Goal: Navigation & Orientation: Find specific page/section

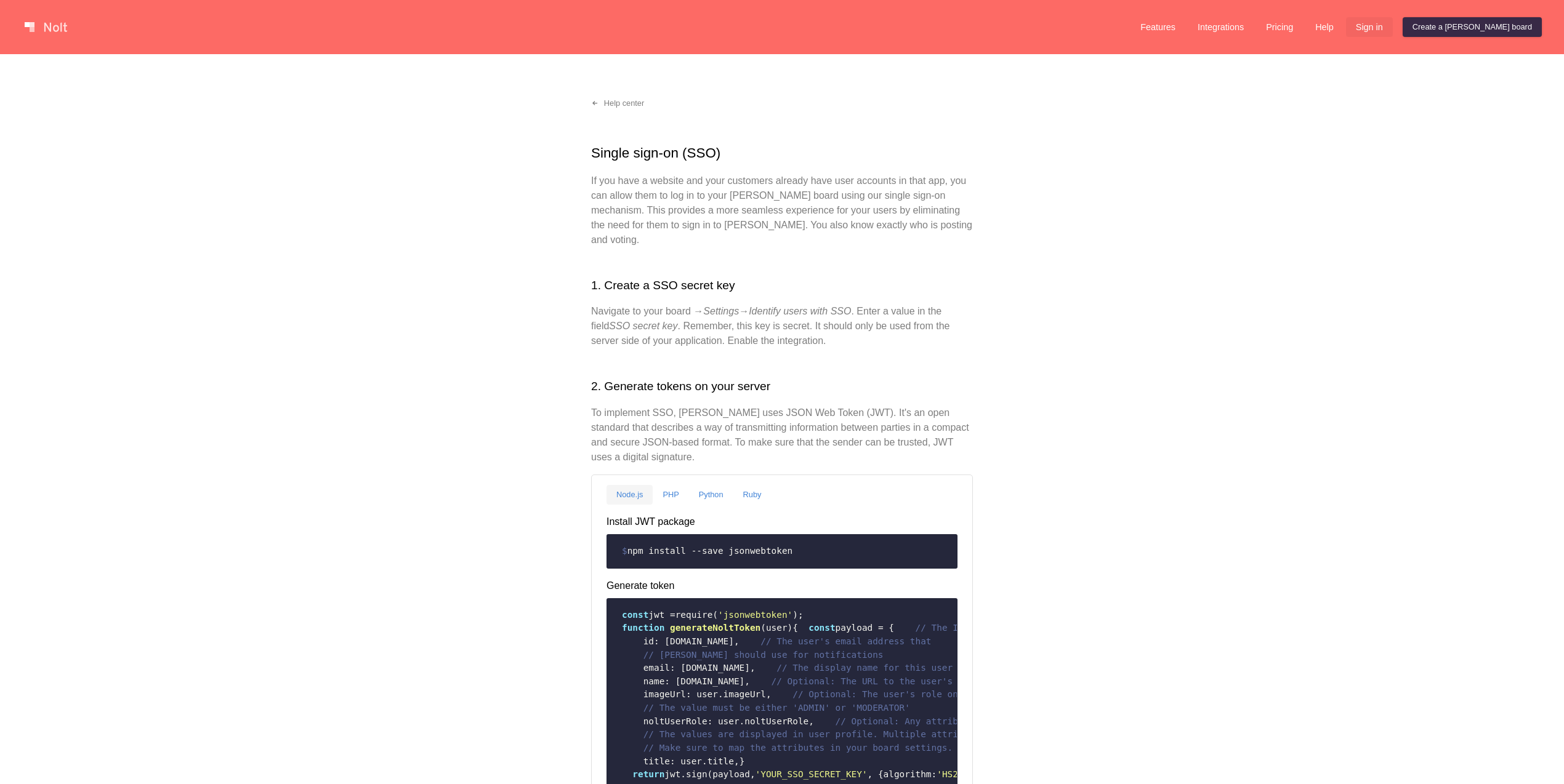
click at [1393, 31] on link "Sign in" at bounding box center [1370, 27] width 47 height 20
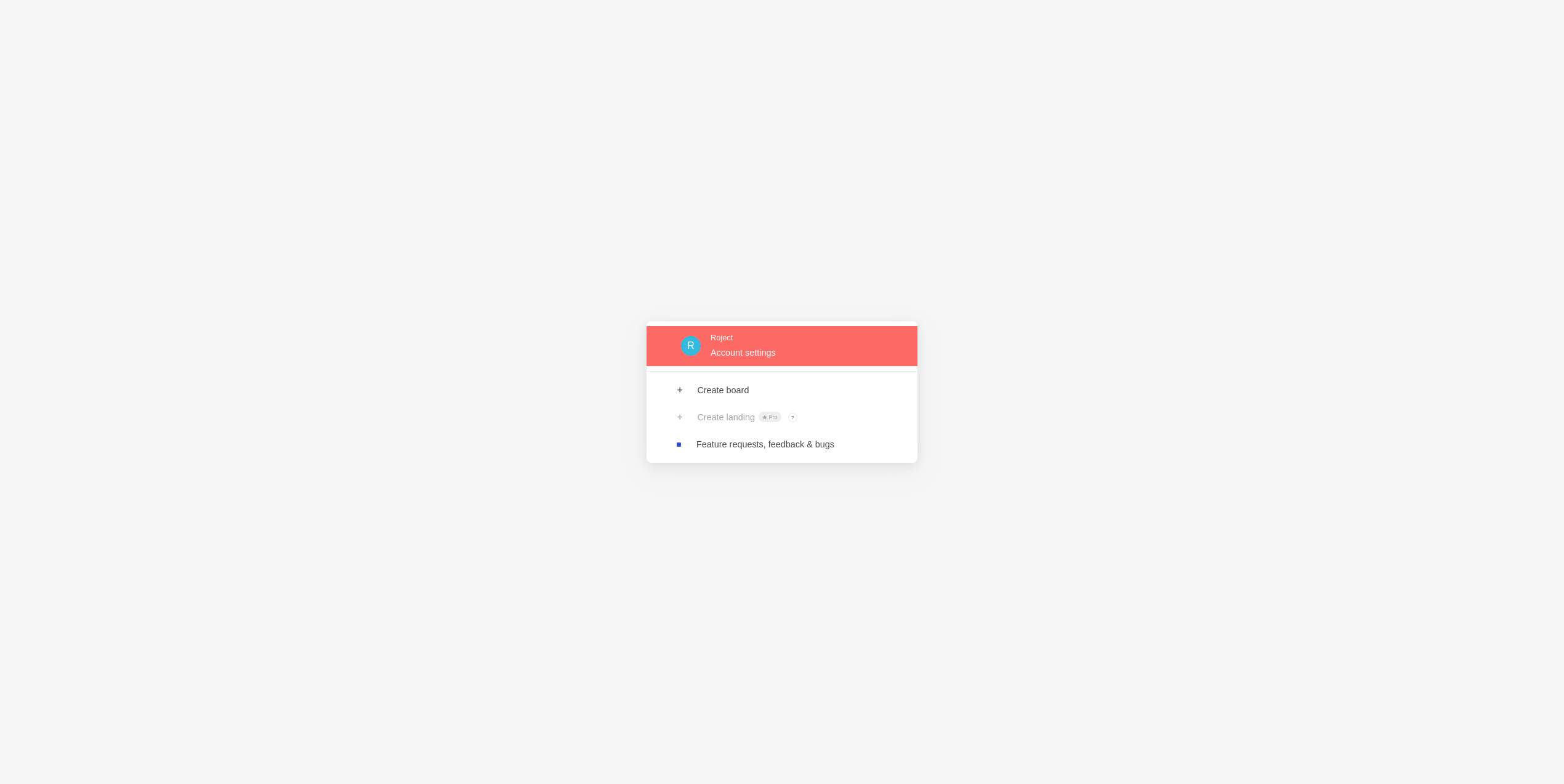
click at [774, 348] on link at bounding box center [782, 346] width 271 height 40
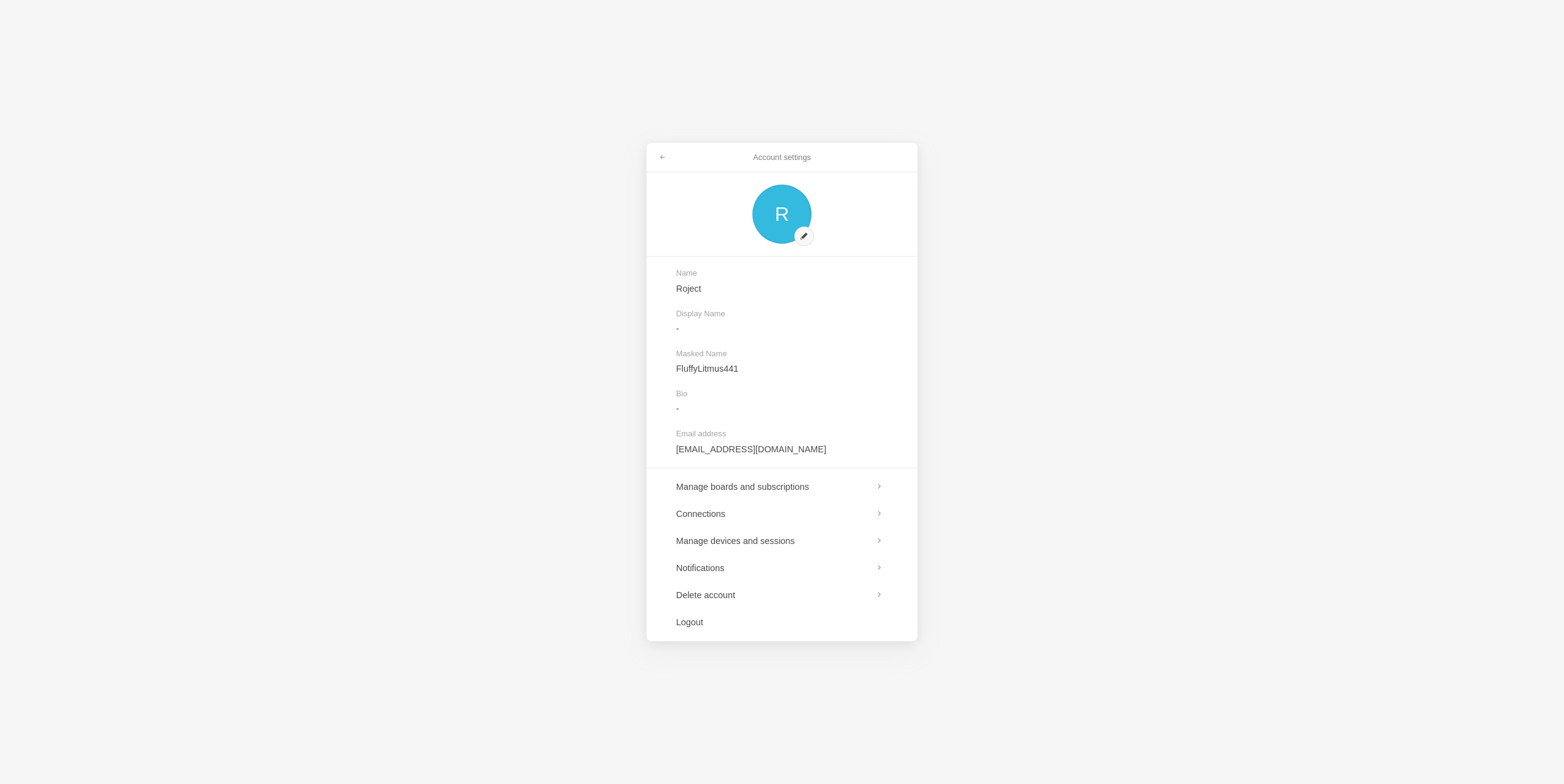
click at [461, 489] on div "Account settings R Name Roject Display Name - Masked Name FluffyLitmus441 Bio -…" at bounding box center [782, 392] width 1564 height 784
click at [661, 154] on span at bounding box center [663, 158] width 7 height 7
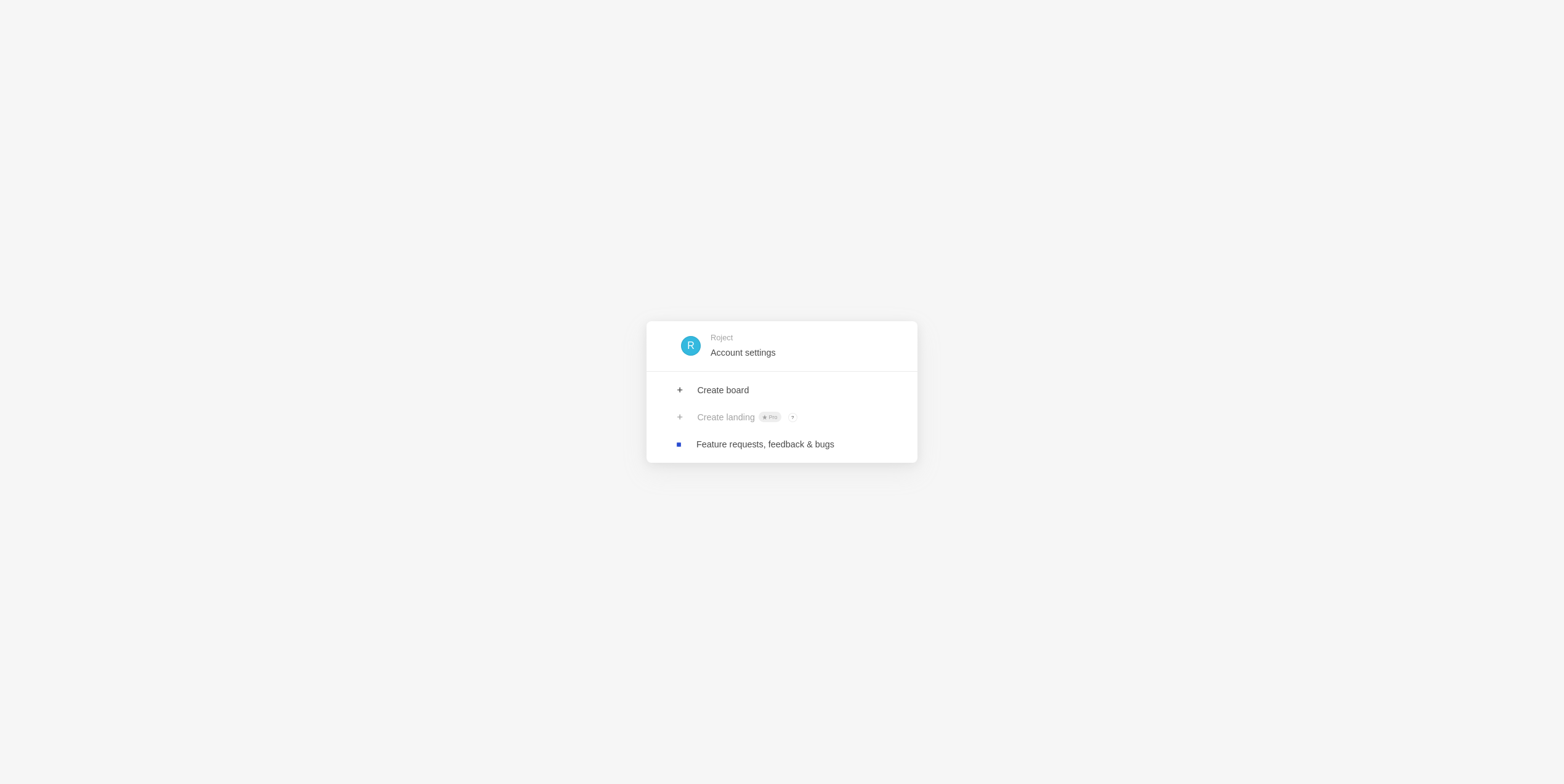
click at [419, 287] on div "R Roject Account settings Create board Create landing Pro ? Board owners with P…" at bounding box center [782, 392] width 1564 height 784
click at [788, 451] on link at bounding box center [782, 444] width 271 height 27
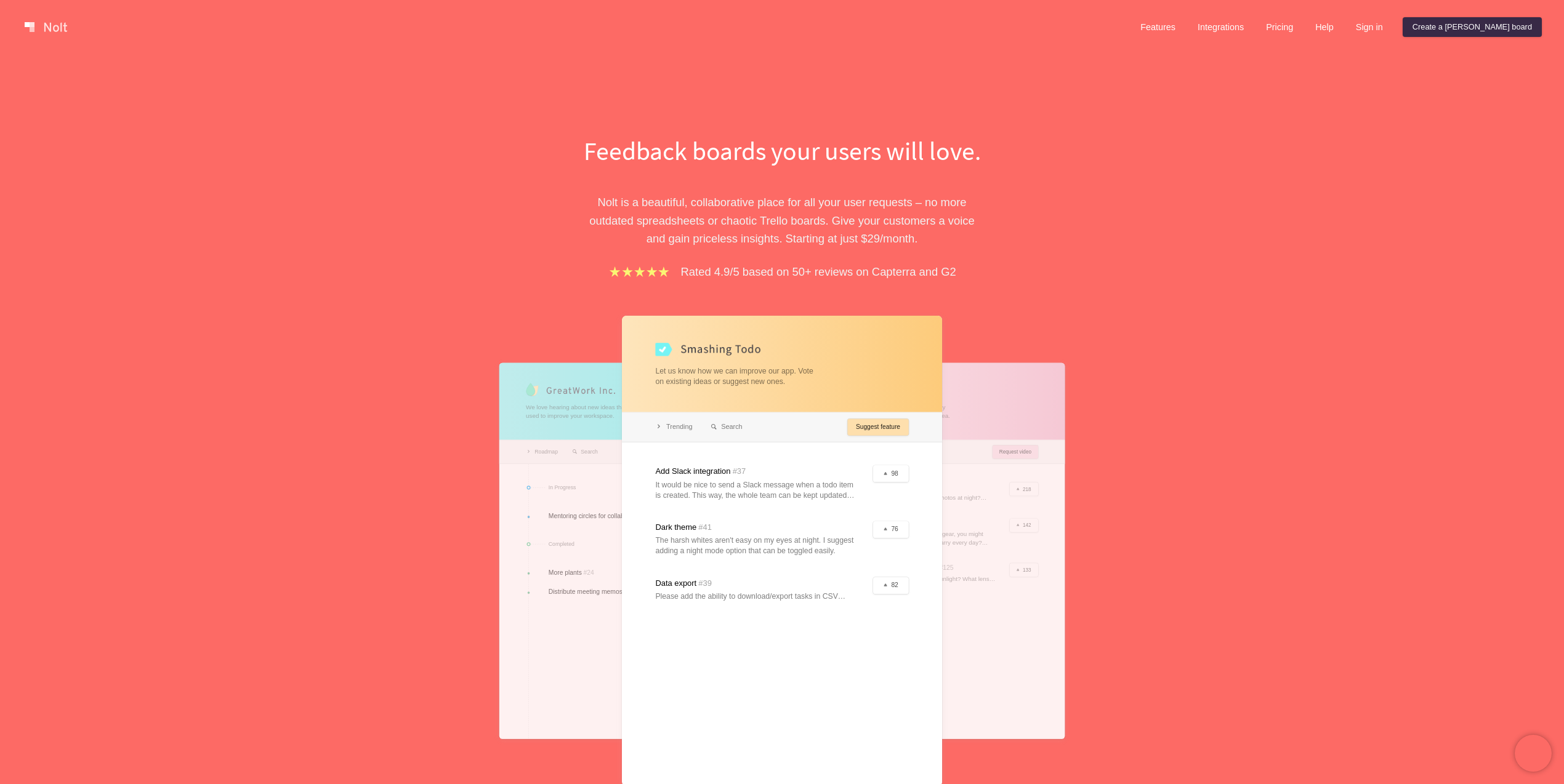
click at [1241, 114] on div "Feedback boards your users will love. [PERSON_NAME] is a beautiful, collaborati…" at bounding box center [782, 468] width 1564 height 829
